Goal: Task Accomplishment & Management: Manage account settings

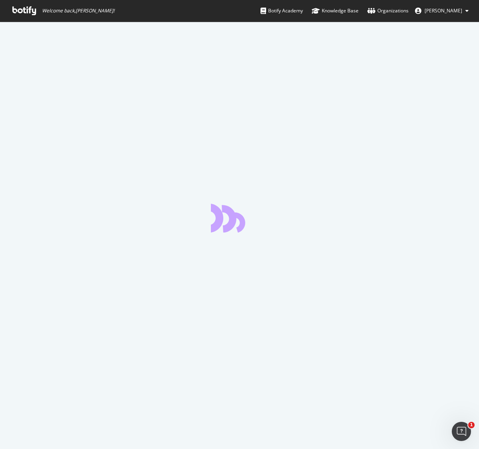
click at [31, 12] on icon at bounding box center [24, 10] width 24 height 9
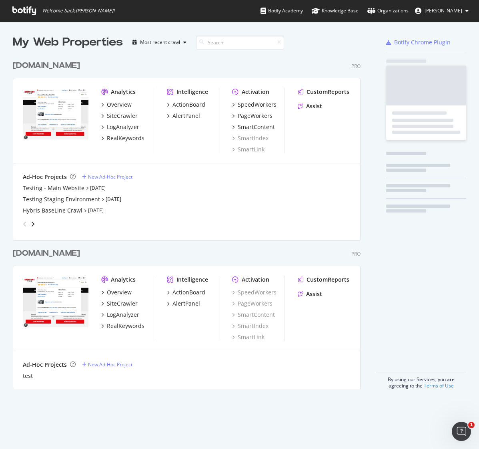
scroll to position [339, 354]
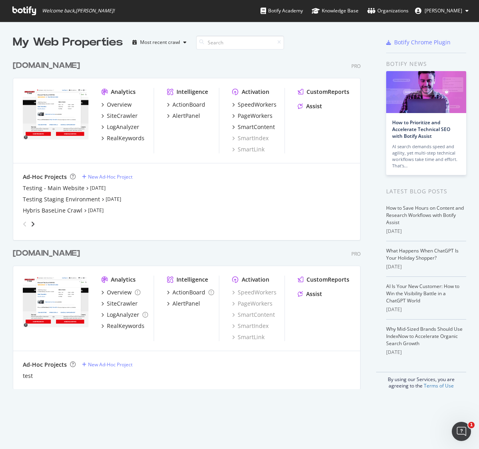
click at [58, 65] on div "[DOMAIN_NAME]" at bounding box center [46, 66] width 67 height 12
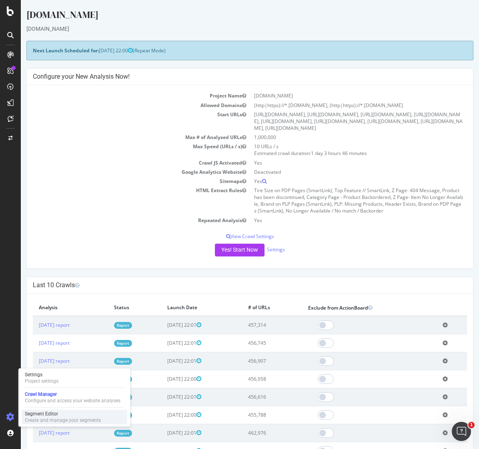
click at [47, 415] on div "Segment Editor" at bounding box center [63, 414] width 76 height 6
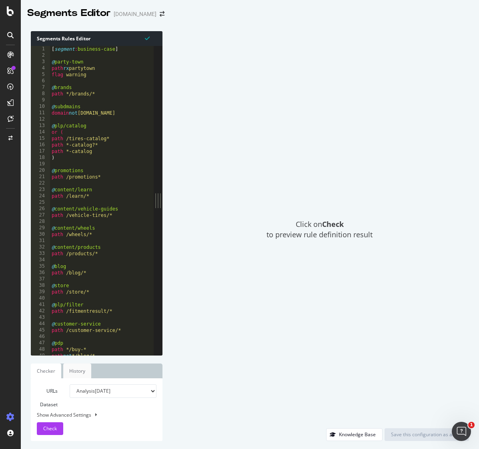
click at [78, 371] on link "History" at bounding box center [77, 371] width 28 height 15
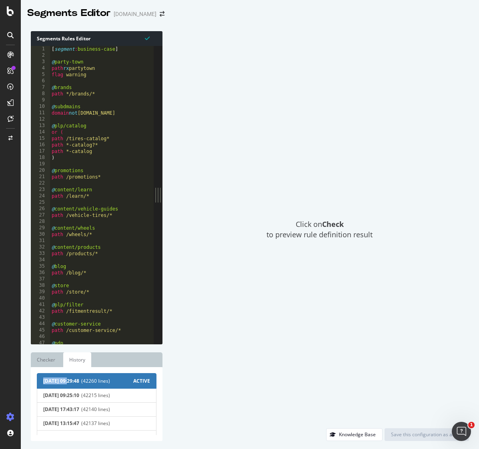
drag, startPoint x: 69, startPoint y: 381, endPoint x: 30, endPoint y: 381, distance: 39.2
click at [30, 381] on div "Segments Rules Editor 1 2 3 4 5 6 7 8 9 10 11 12 13 14 15 16 17 18 19 20 21 22 …" at bounding box center [250, 236] width 458 height 426
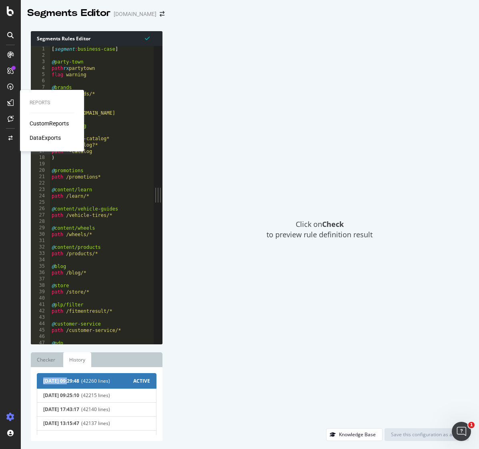
click at [43, 124] on div "CustomReports" at bounding box center [49, 124] width 39 height 8
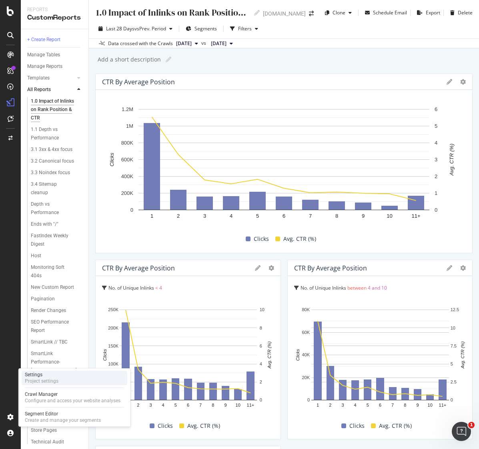
click at [47, 382] on div "Project settings" at bounding box center [42, 381] width 34 height 6
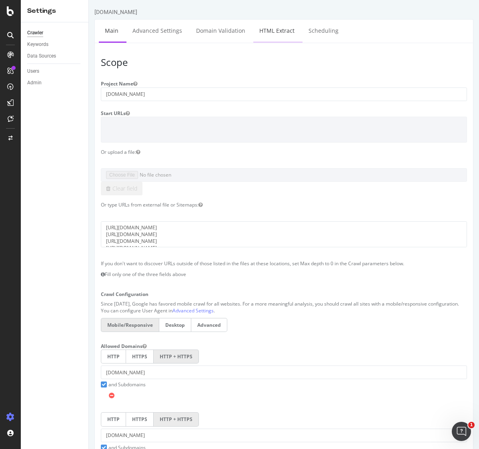
click at [276, 28] on link "HTML Extract" at bounding box center [276, 31] width 47 height 22
select select "exist"
select select "count"
select select "exist"
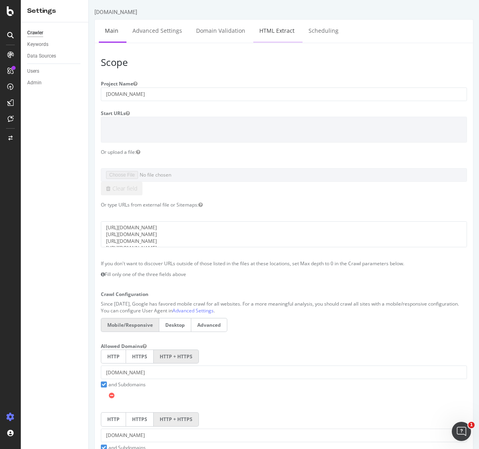
select select "exist"
